Goal: Information Seeking & Learning: Learn about a topic

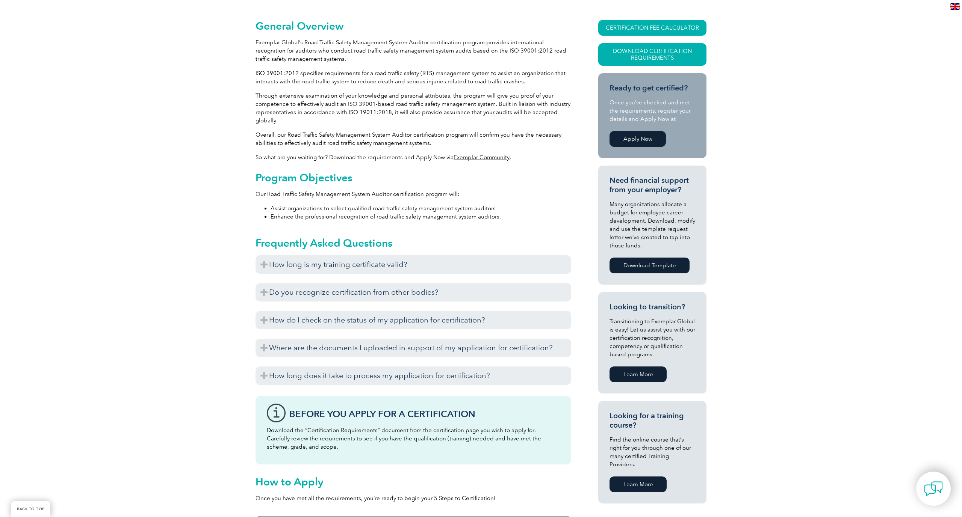
scroll to position [187, 0]
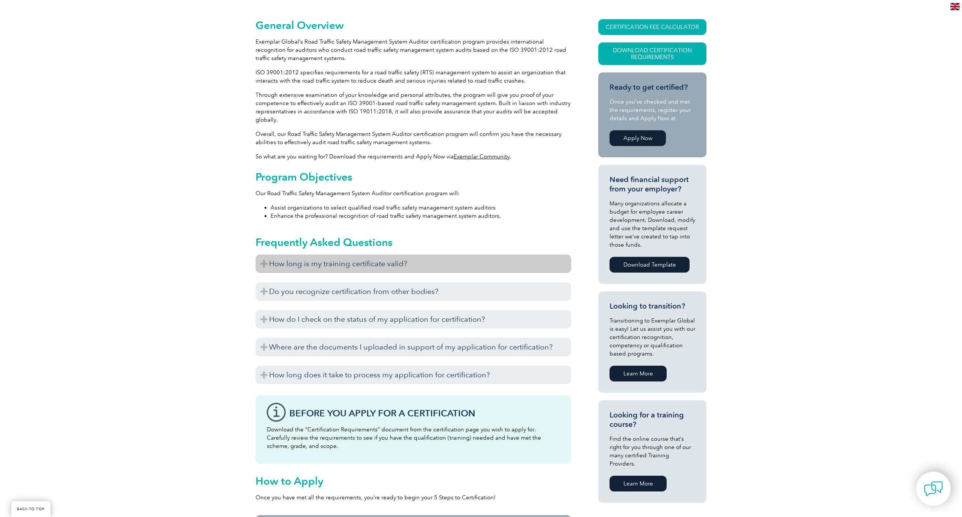
click at [317, 264] on h3 "How long is my training certificate valid?" at bounding box center [413, 264] width 316 height 18
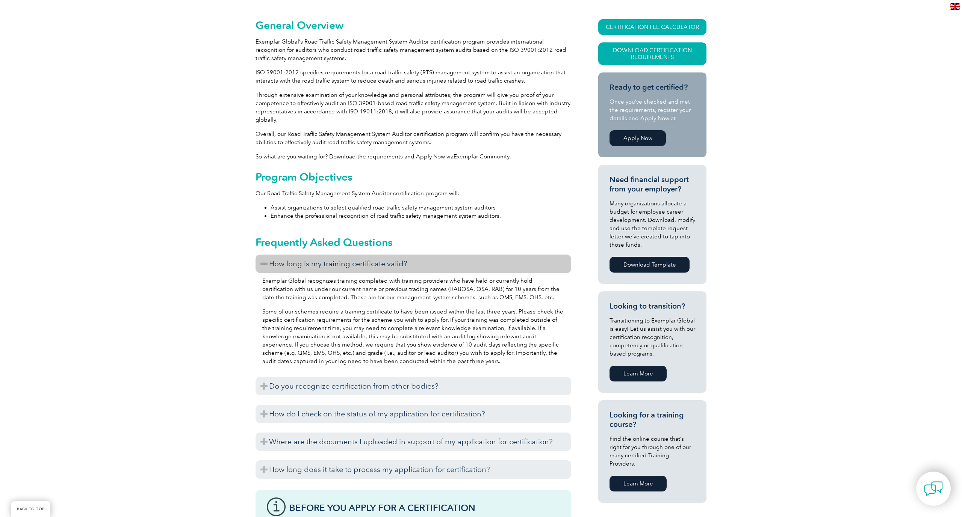
click at [316, 263] on h3 "How long is my training certificate valid?" at bounding box center [413, 264] width 316 height 18
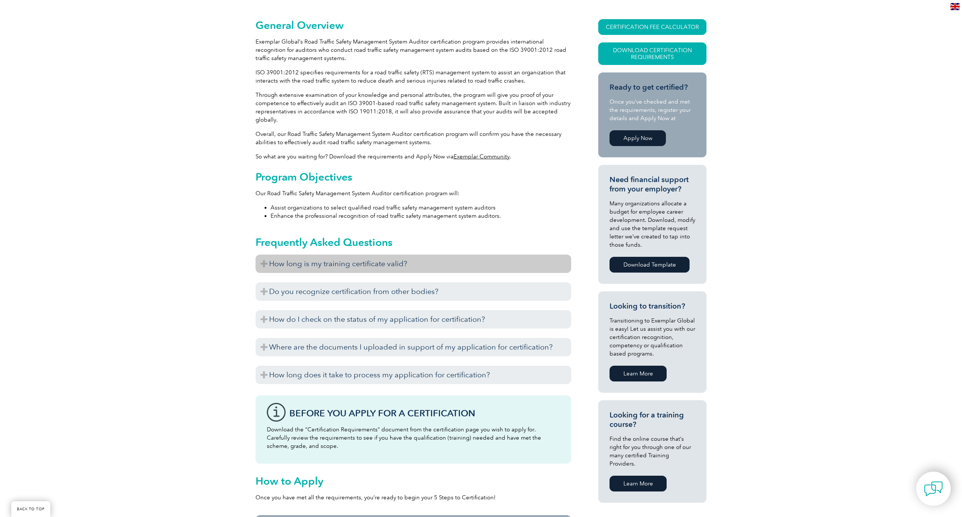
click at [328, 262] on h3 "How long is my training certificate valid?" at bounding box center [413, 264] width 316 height 18
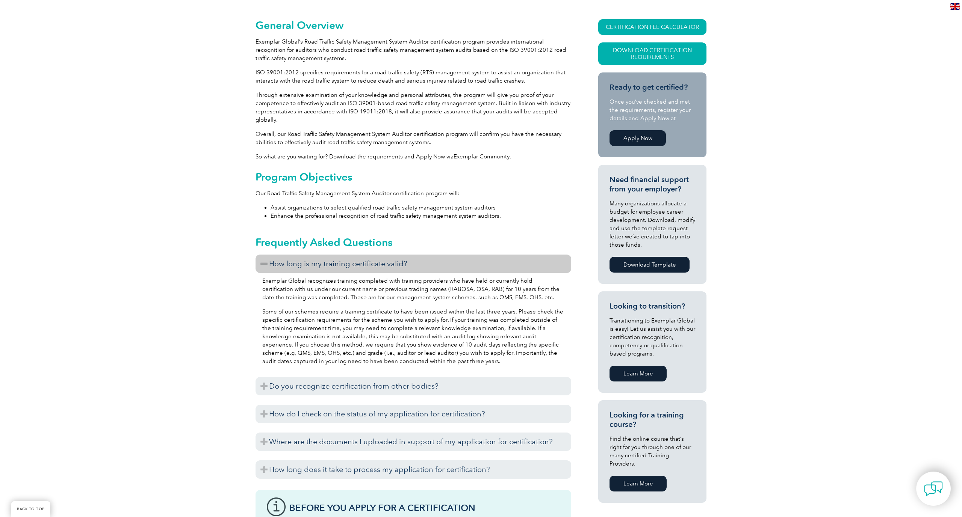
click at [327, 263] on h3 "How long is my training certificate valid?" at bounding box center [413, 264] width 316 height 18
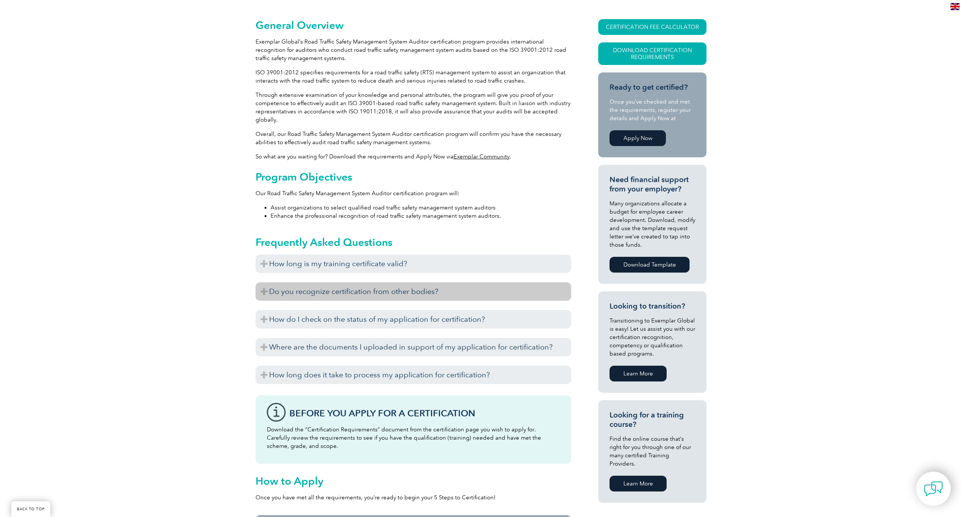
click at [314, 292] on h3 "Do you recognize certification from other bodies?" at bounding box center [413, 291] width 316 height 18
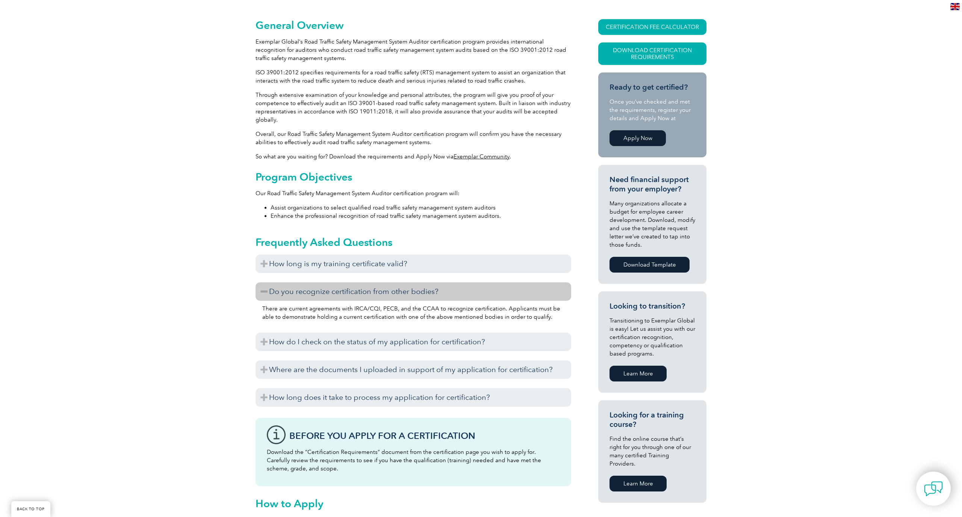
click at [314, 292] on h3 "Do you recognize certification from other bodies?" at bounding box center [413, 291] width 316 height 18
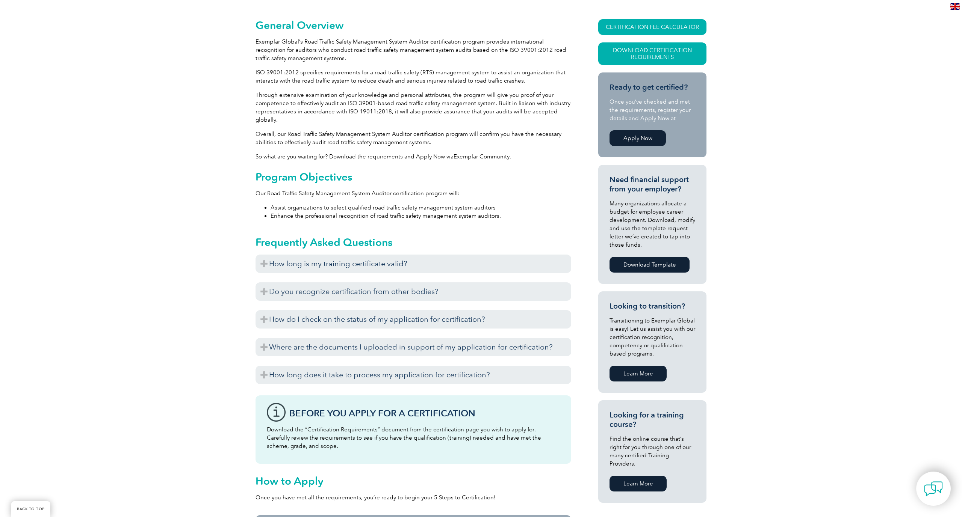
click at [166, 312] on div "General Overview Exemplar Global’s Road Traffic Safety Management System Audito…" at bounding box center [481, 346] width 962 height 698
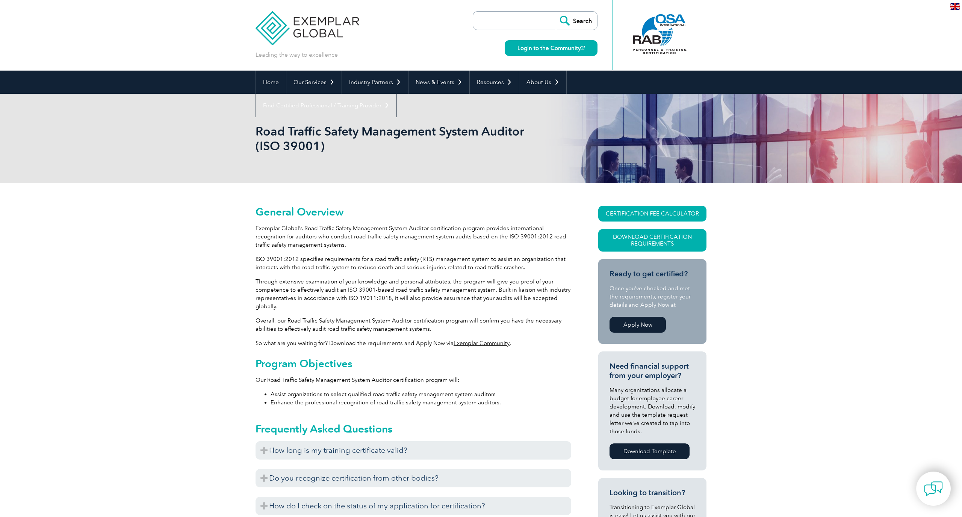
scroll to position [0, 0]
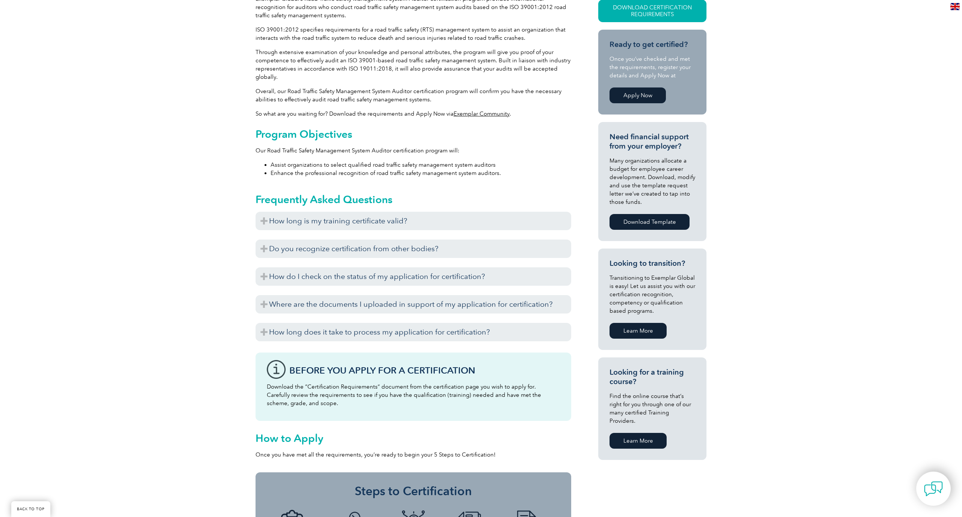
scroll to position [235, 0]
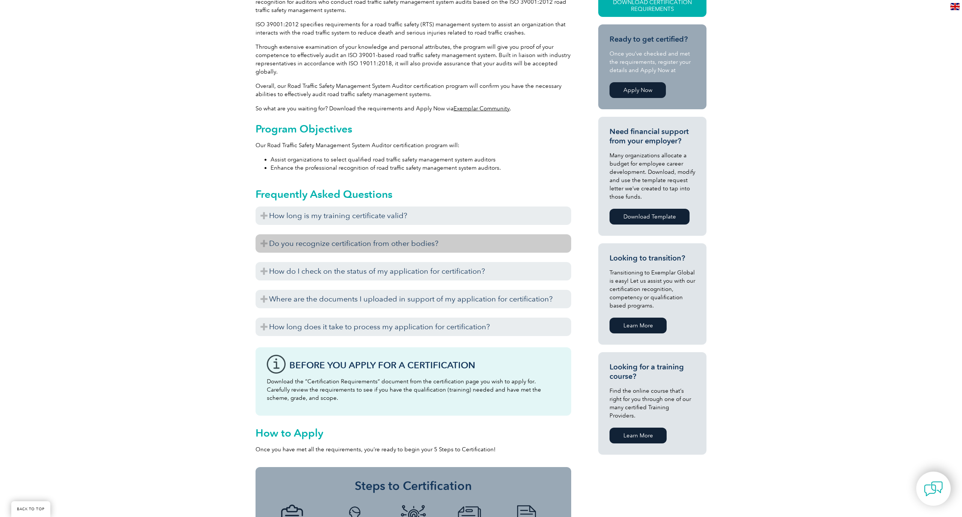
click at [335, 244] on h3 "Do you recognize certification from other bodies?" at bounding box center [413, 243] width 316 height 18
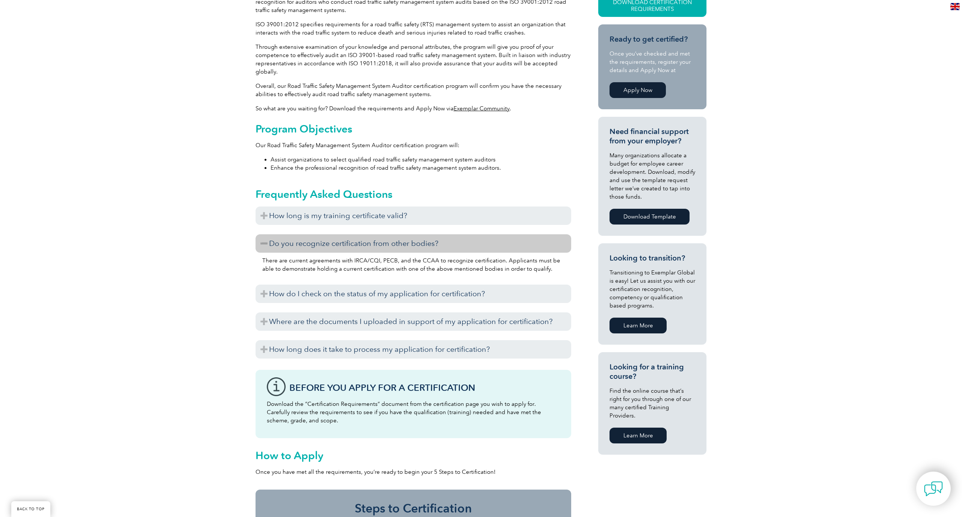
click at [335, 244] on h3 "Do you recognize certification from other bodies?" at bounding box center [413, 243] width 316 height 18
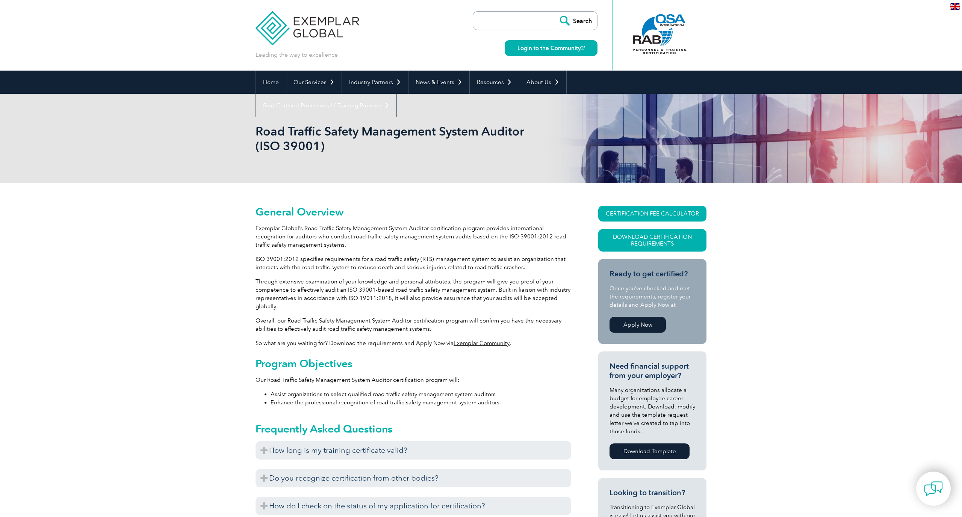
scroll to position [0, 0]
